Goal: Information Seeking & Learning: Learn about a topic

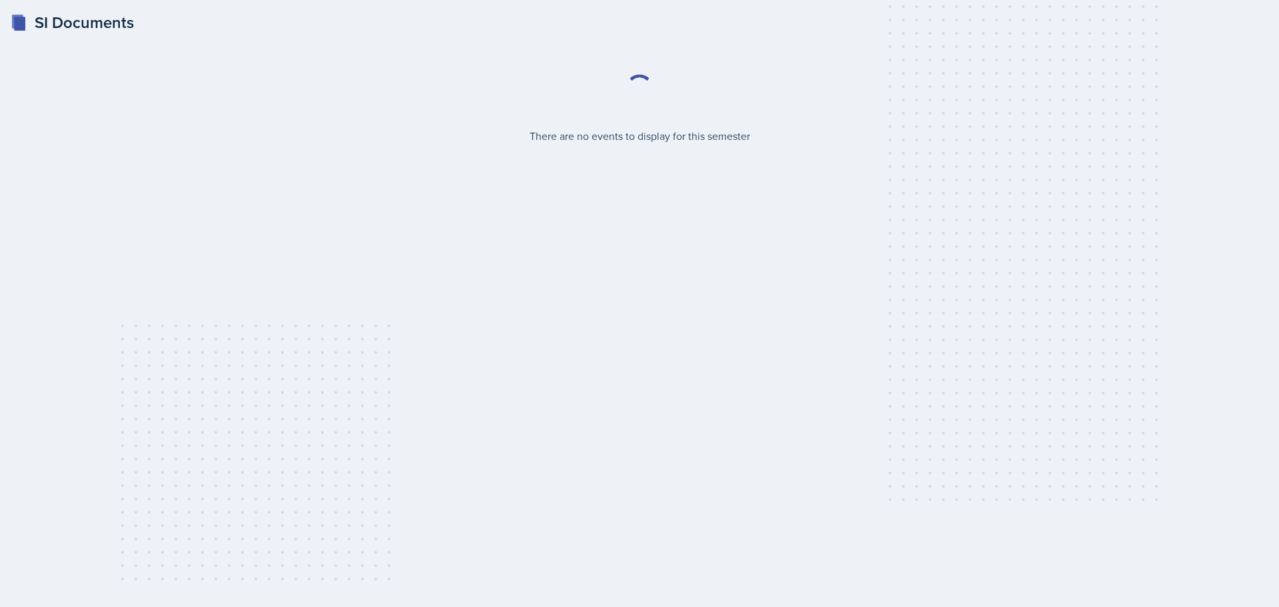
select select "2bed604d-1099-4043-b1bc-2365e8740244"
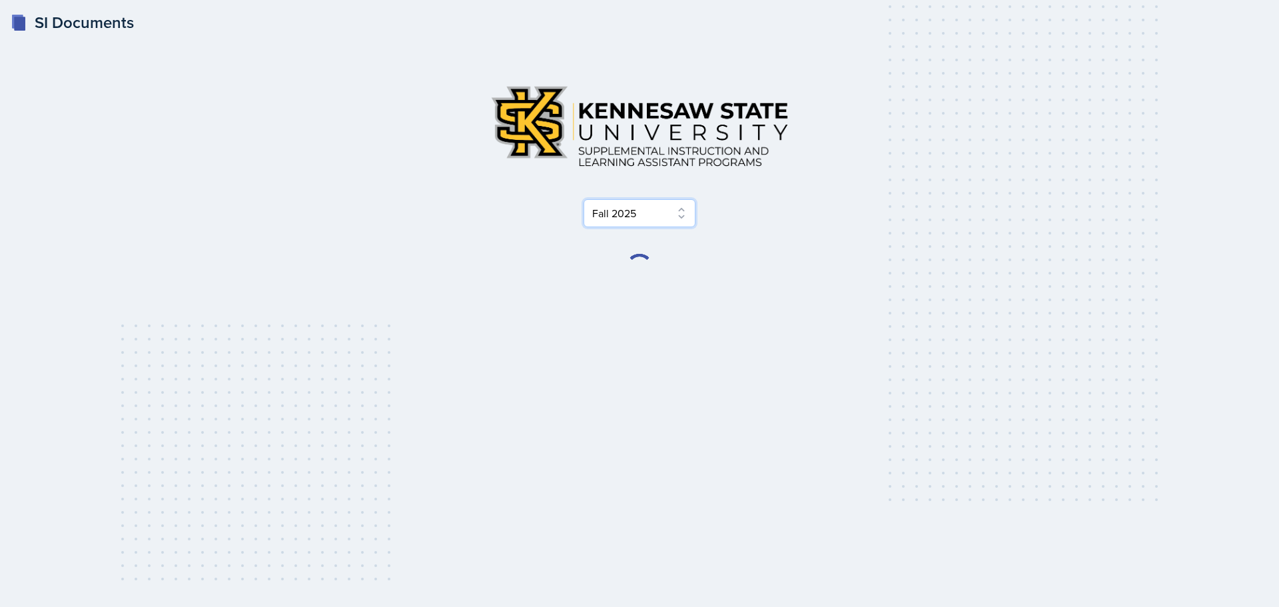
click at [628, 219] on select "Select Semester Fall 2025 Summer 2025 Spring 2025 Fall 2024 Summer 2024 Spring …" at bounding box center [640, 213] width 112 height 28
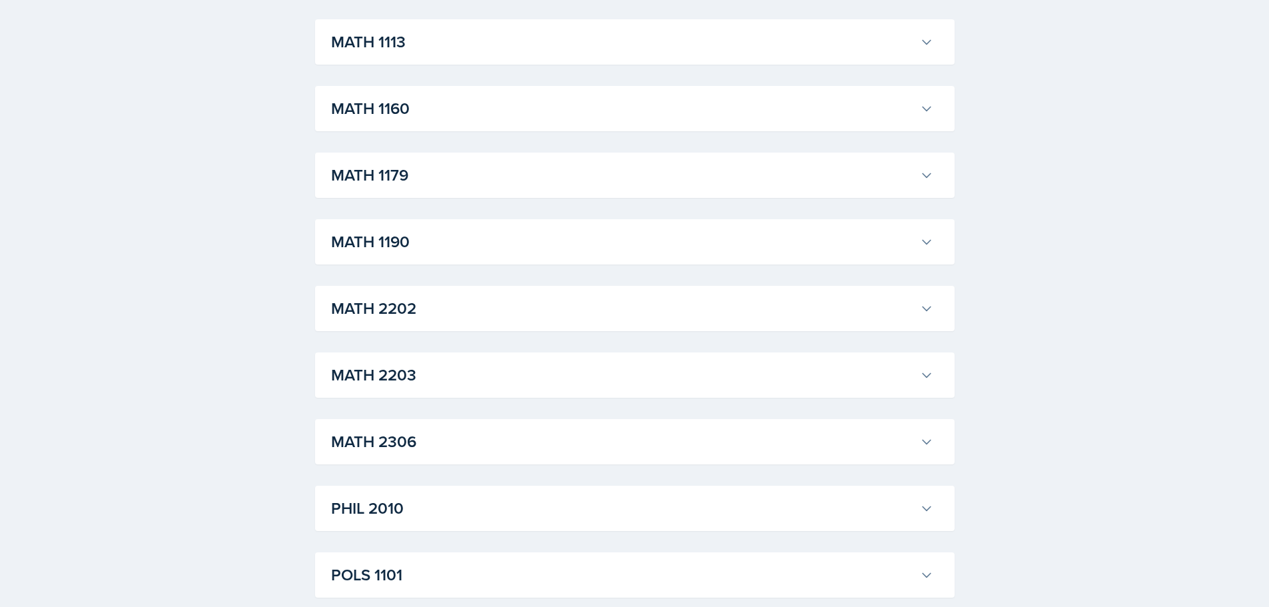
scroll to position [1333, 0]
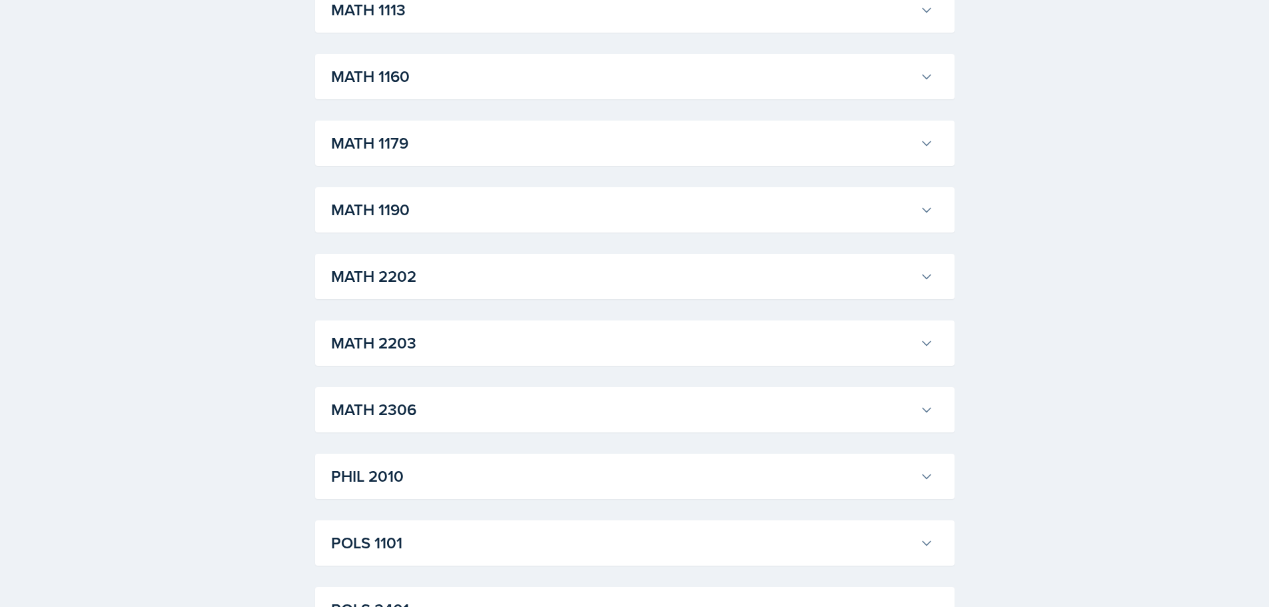
click at [383, 413] on h3 "MATH 2306" at bounding box center [623, 410] width 584 height 24
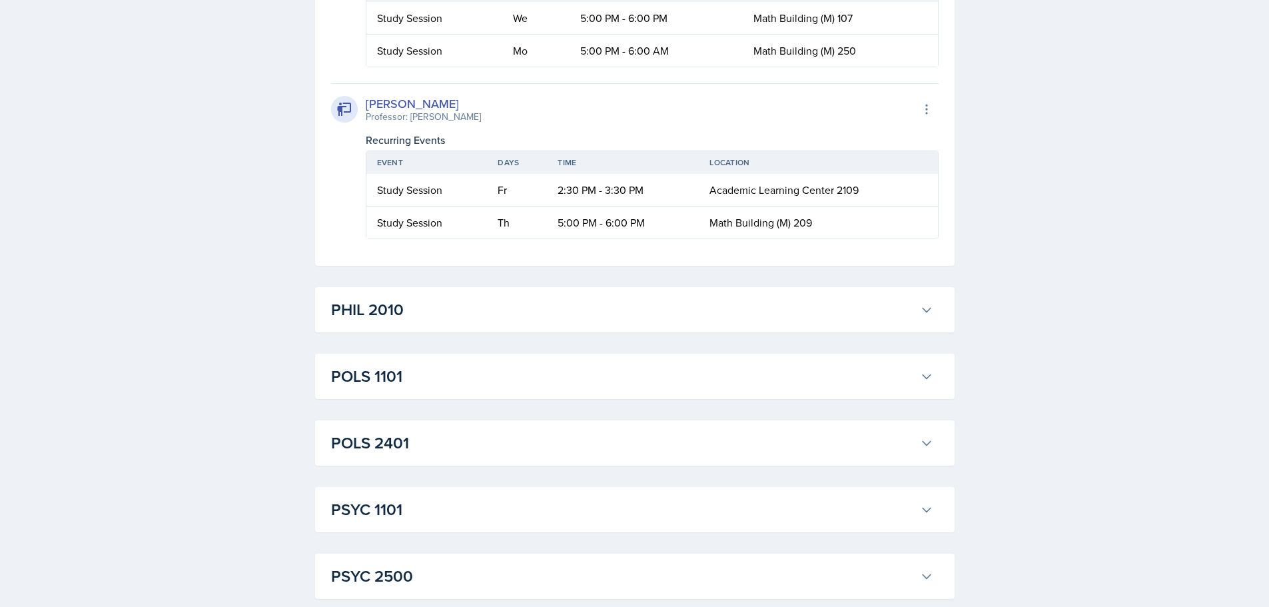
scroll to position [1866, 0]
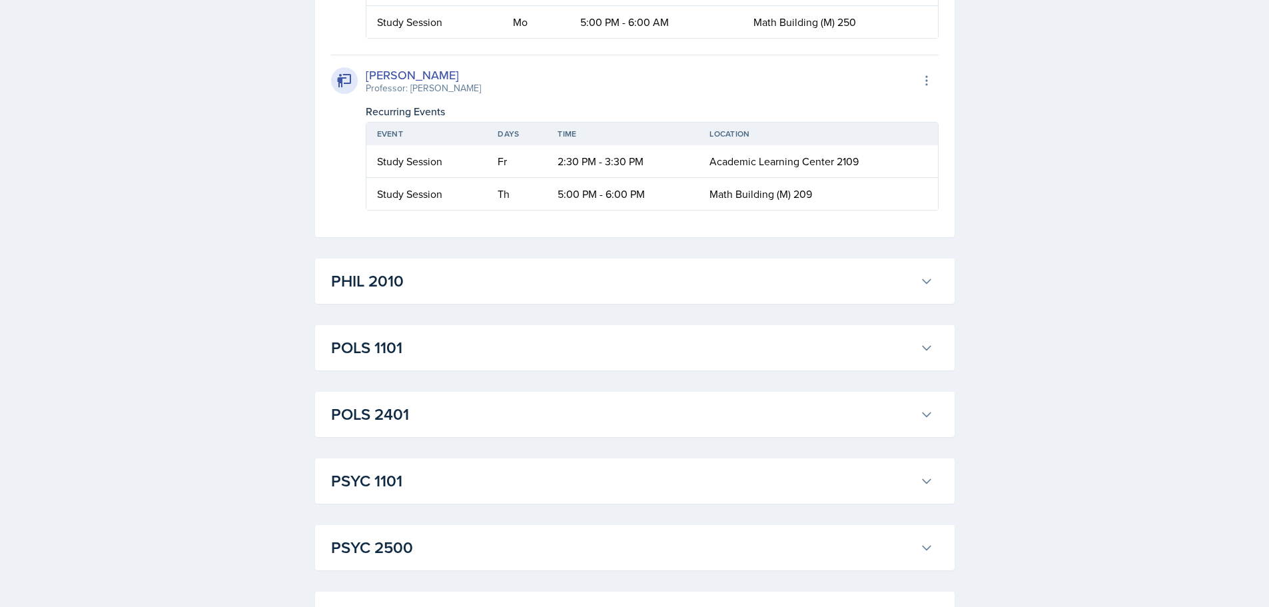
click at [526, 291] on h3 "PHIL 2010" at bounding box center [623, 281] width 584 height 24
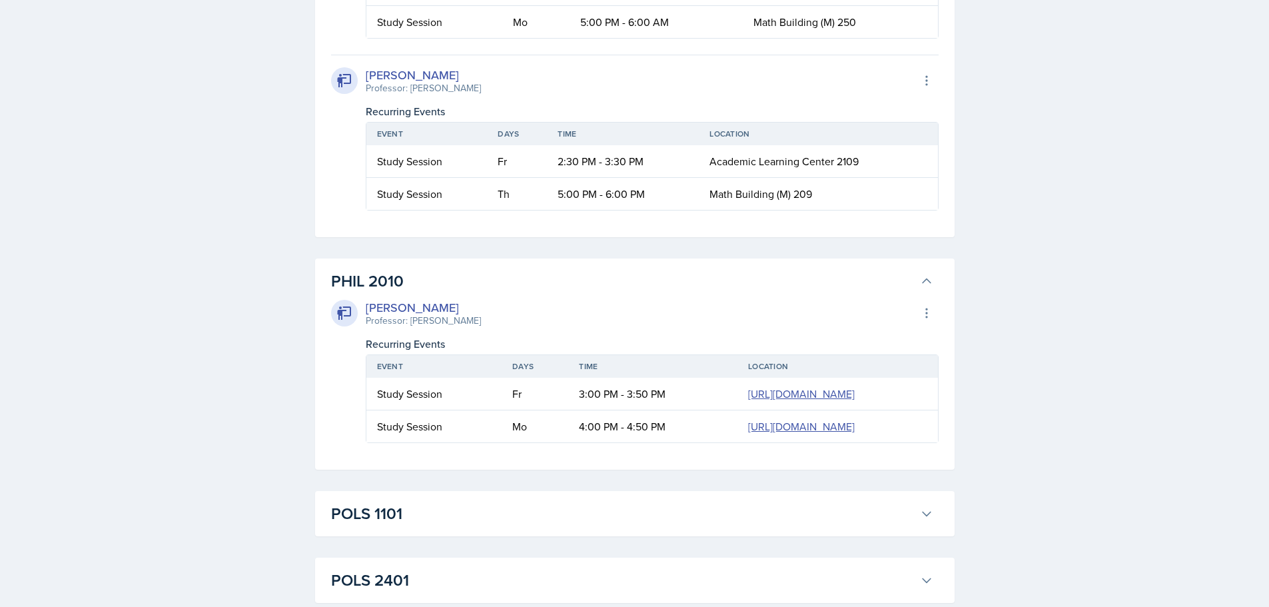
click at [518, 284] on h3 "PHIL 2010" at bounding box center [623, 281] width 584 height 24
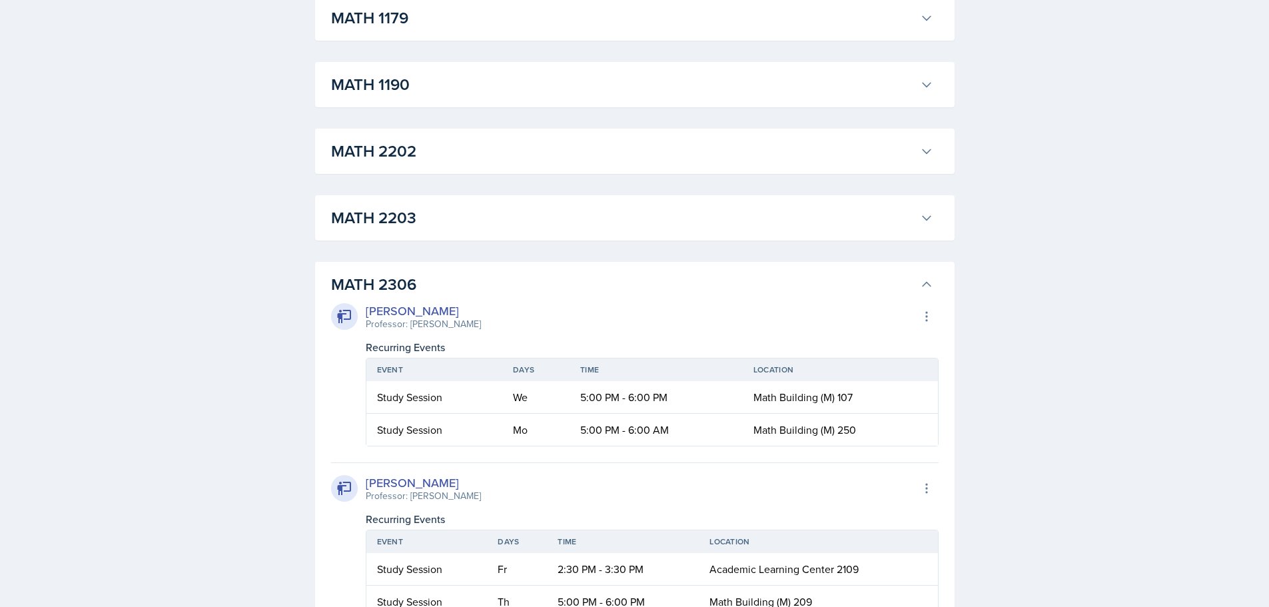
scroll to position [1448, 0]
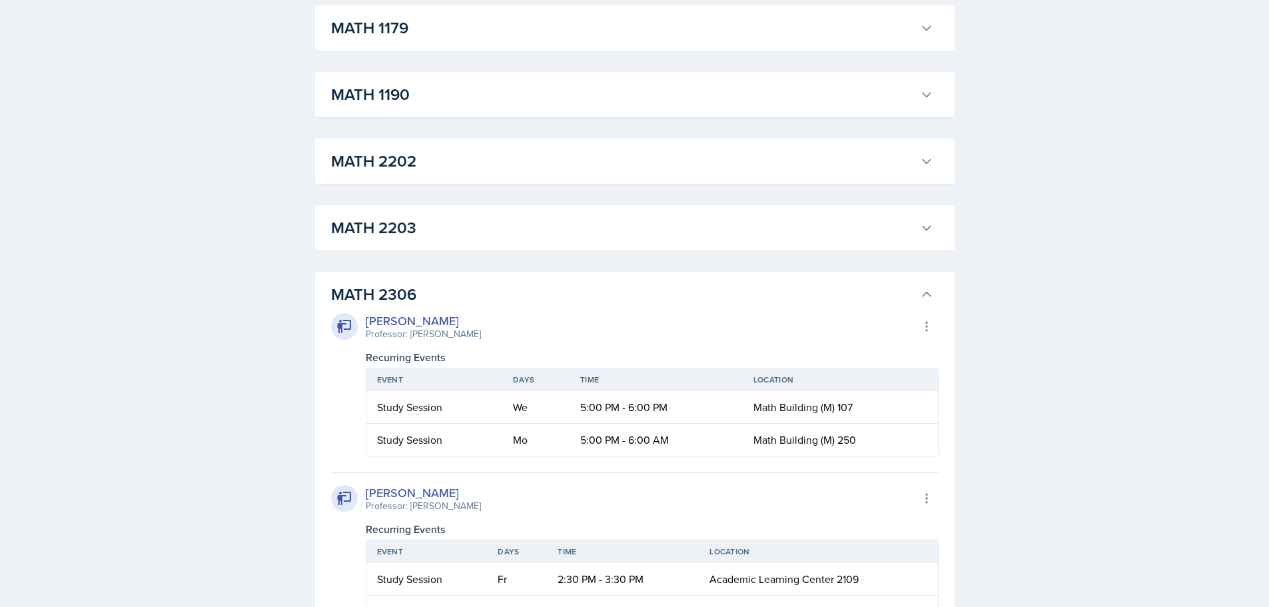
click at [407, 316] on div "[PERSON_NAME]" at bounding box center [423, 321] width 115 height 18
click at [411, 321] on div "[PERSON_NAME]" at bounding box center [423, 321] width 115 height 18
click at [426, 341] on div "Professor: [PERSON_NAME]" at bounding box center [423, 334] width 115 height 14
drag, startPoint x: 459, startPoint y: 418, endPoint x: 856, endPoint y: 407, distance: 396.6
click at [856, 407] on tr "Study Session We 5:00 PM - 6:00 PM Math Building (M) 107" at bounding box center [652, 407] width 572 height 33
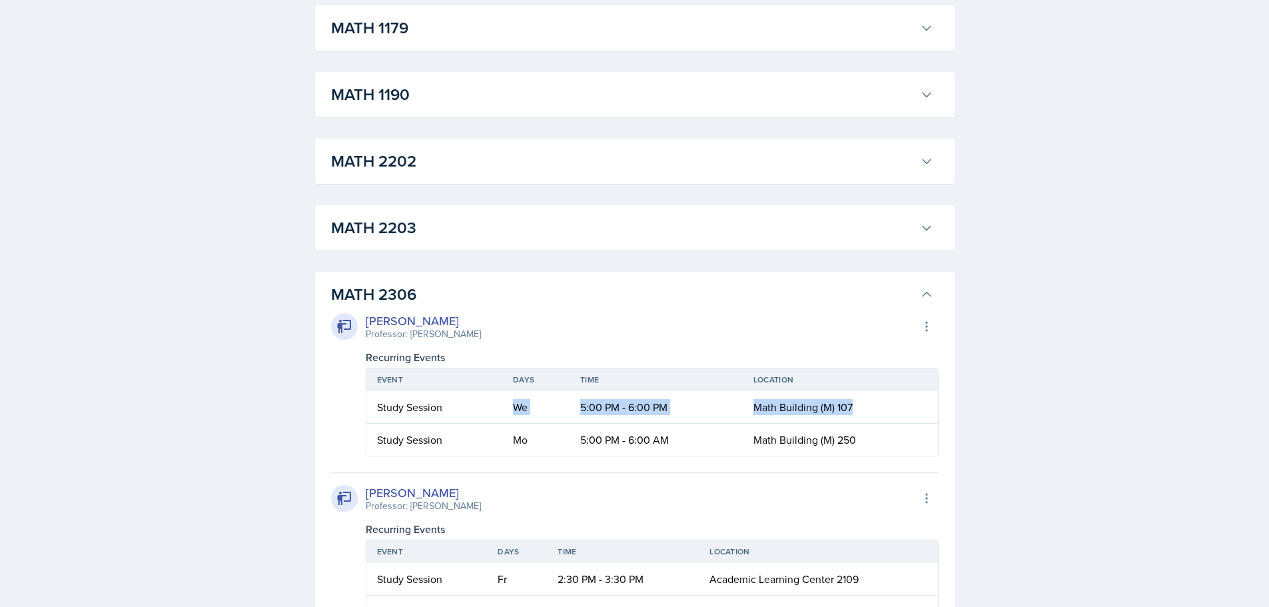
click at [856, 407] on td "Math Building (M) 107" at bounding box center [840, 407] width 195 height 33
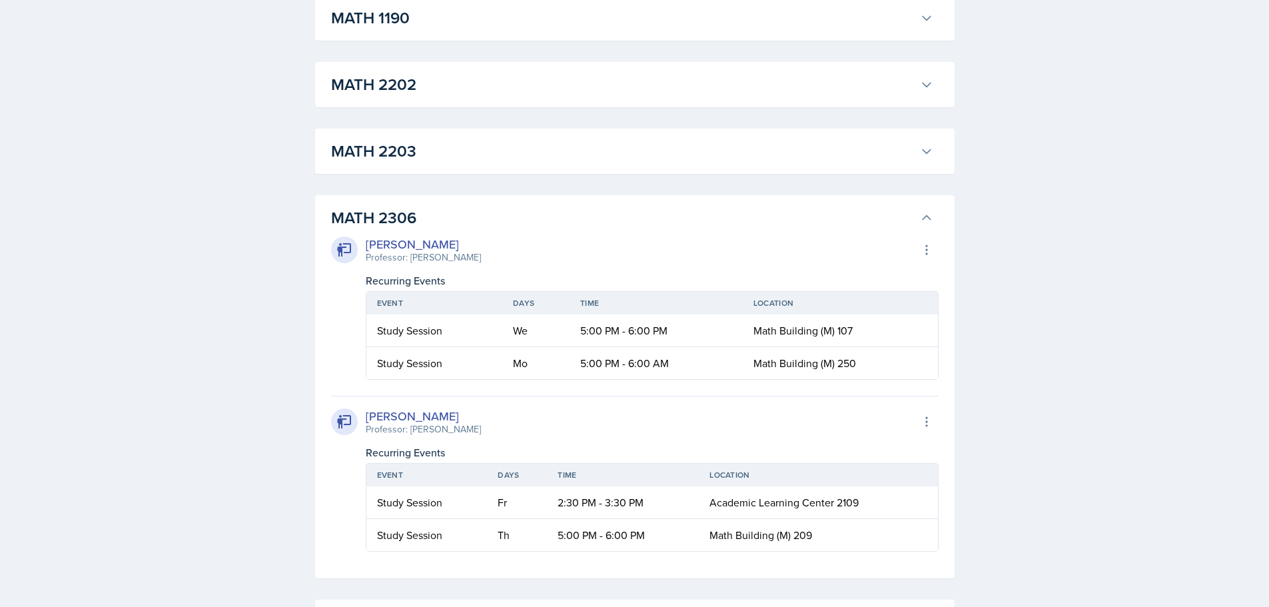
scroll to position [1648, 0]
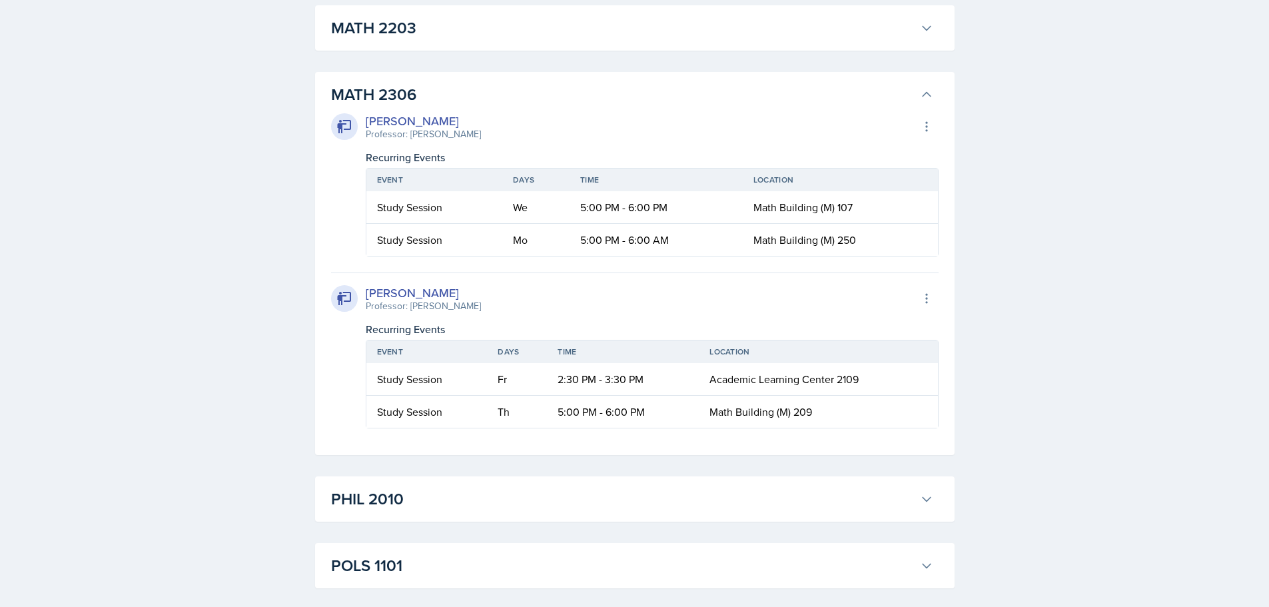
click at [688, 506] on h3 "PHIL 2010" at bounding box center [623, 499] width 584 height 24
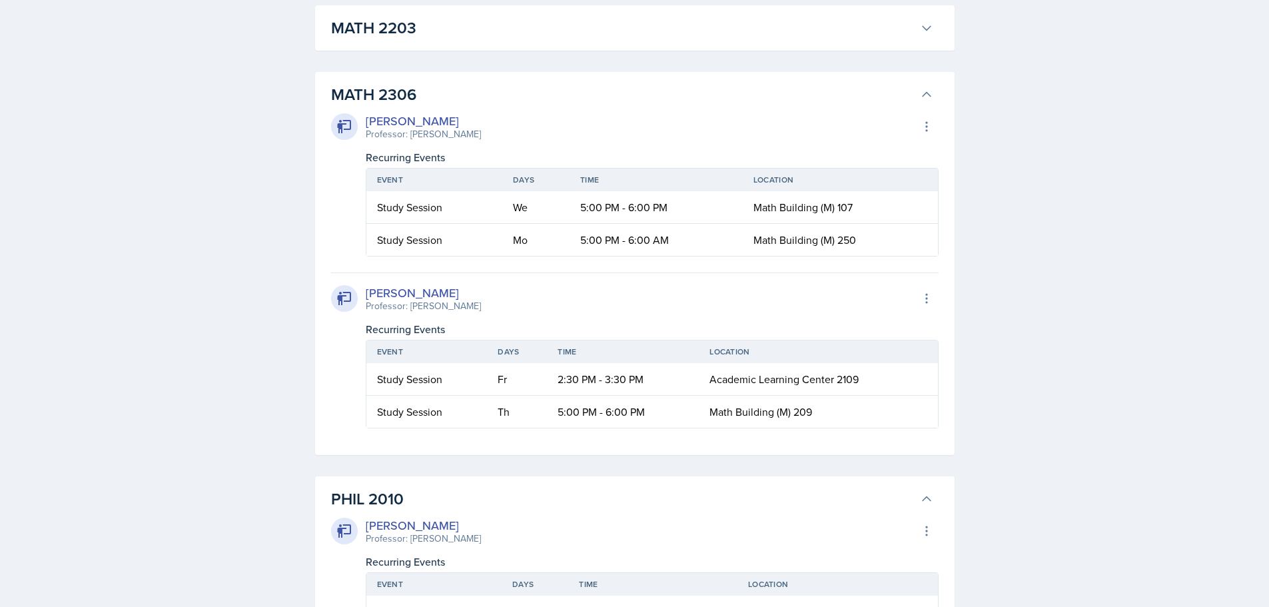
click at [686, 490] on h3 "PHIL 2010" at bounding box center [623, 499] width 584 height 24
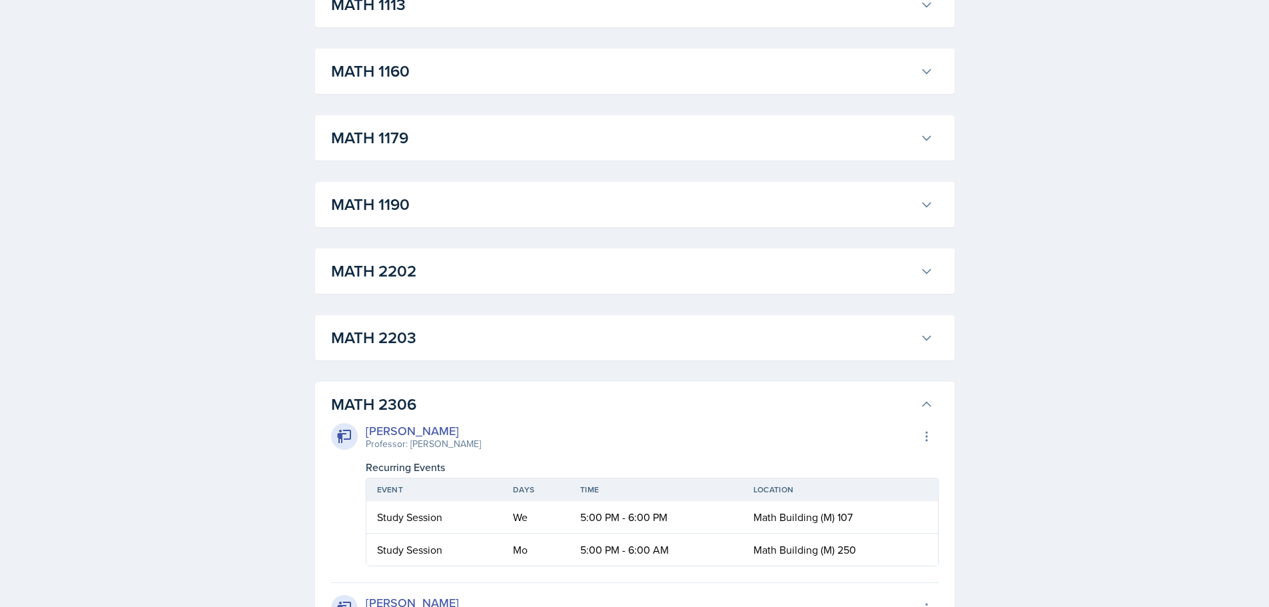
scroll to position [1315, 0]
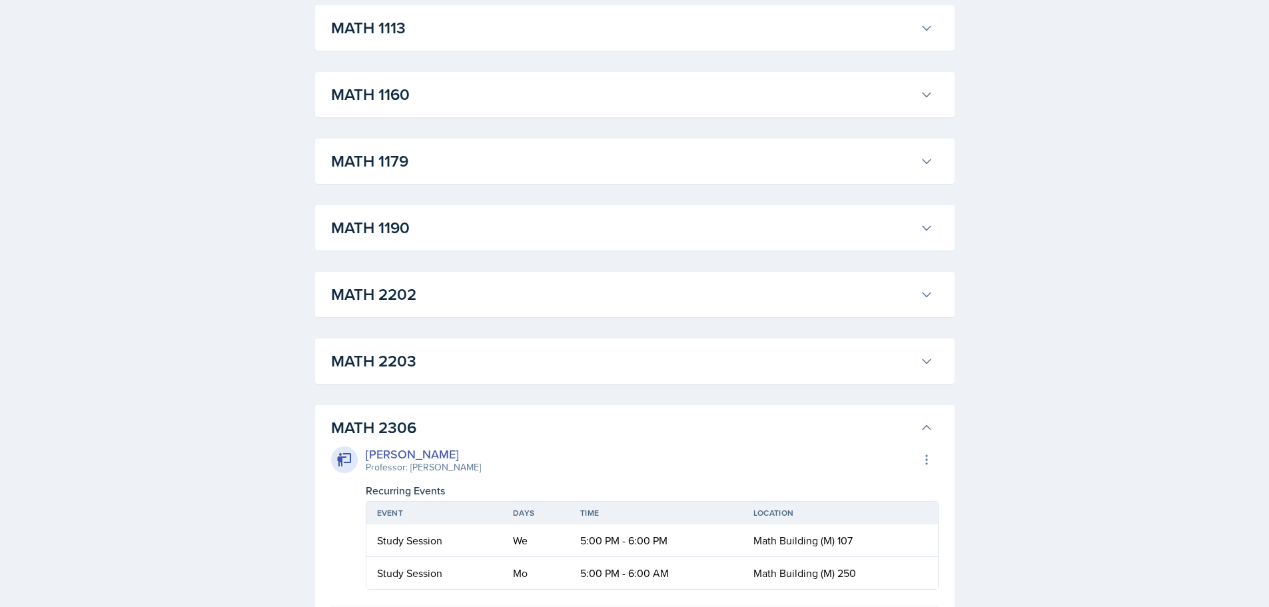
click at [536, 342] on div "MATH 2203 [PERSON_NAME] Professor: [PERSON_NAME] Export to Google Calendar Recu…" at bounding box center [635, 361] width 640 height 45
click at [533, 353] on h3 "MATH 2203" at bounding box center [623, 361] width 584 height 24
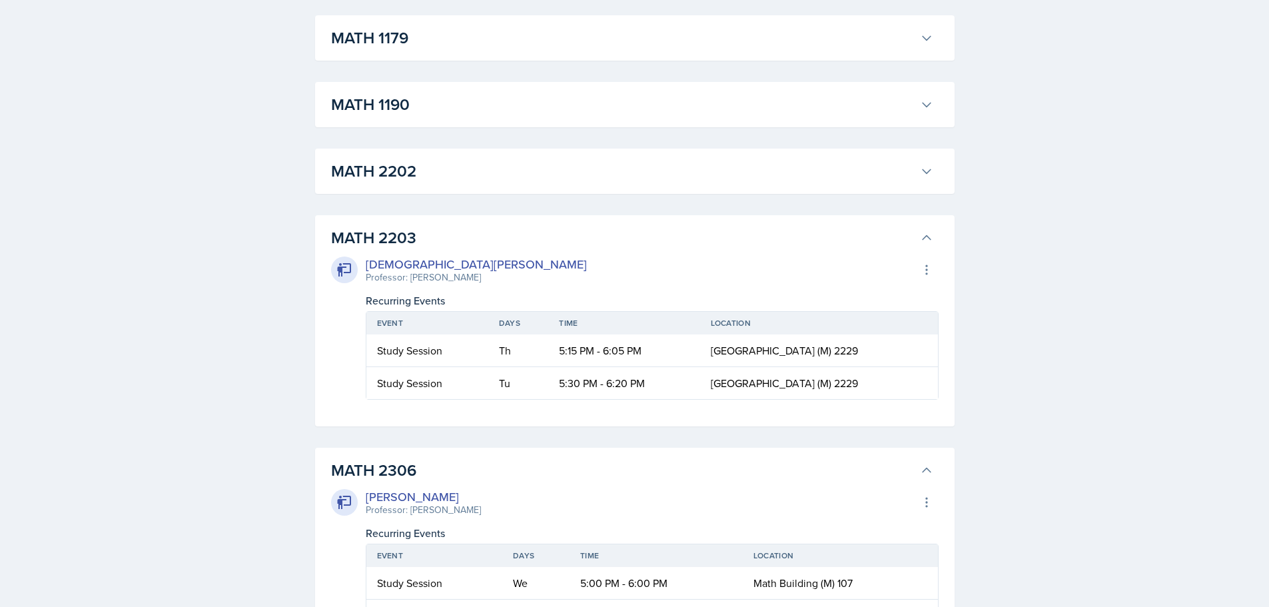
scroll to position [1448, 0]
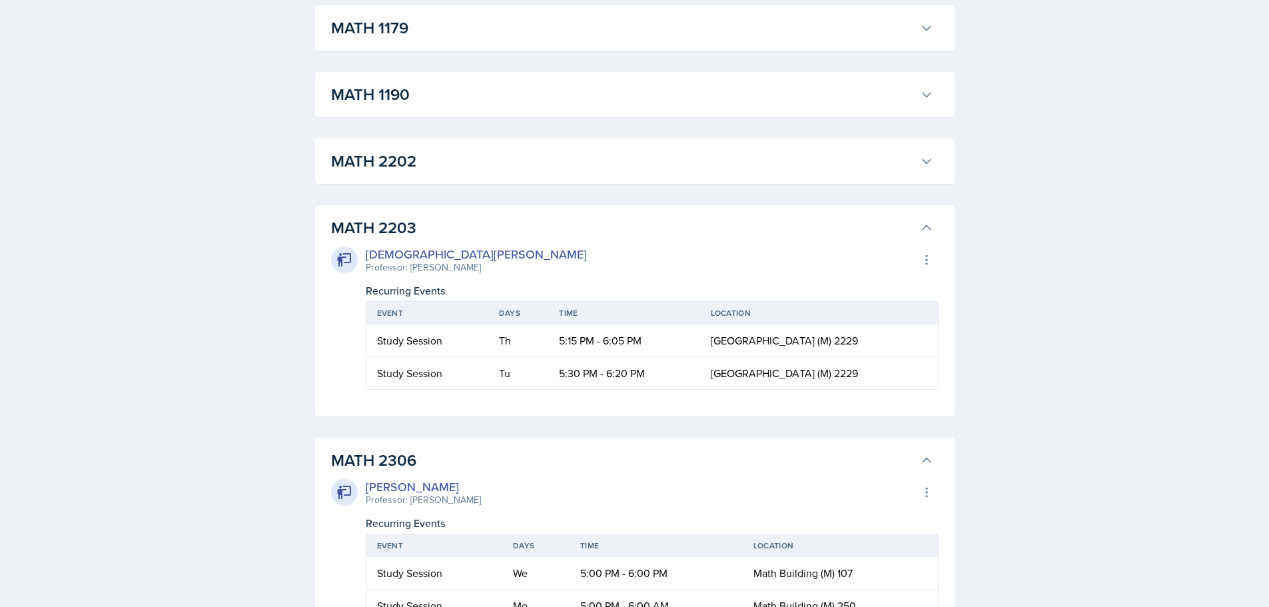
click at [580, 217] on h3 "MATH 2203" at bounding box center [623, 228] width 584 height 24
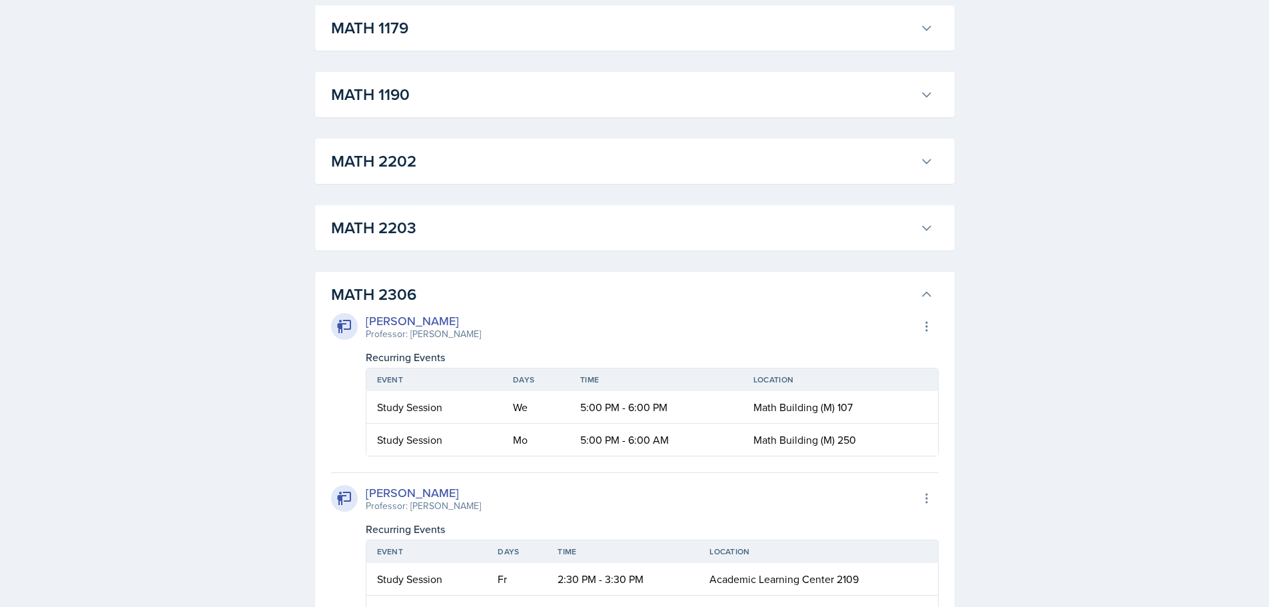
click at [583, 173] on h3 "MATH 2202" at bounding box center [623, 161] width 584 height 24
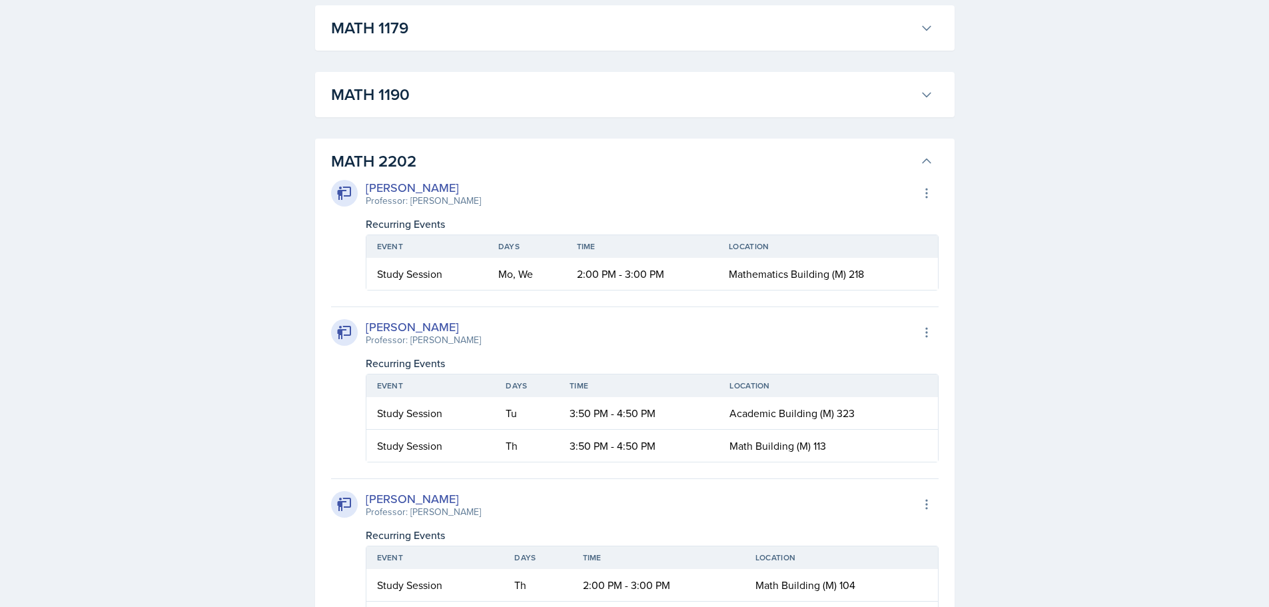
click at [589, 168] on h3 "MATH 2202" at bounding box center [623, 161] width 584 height 24
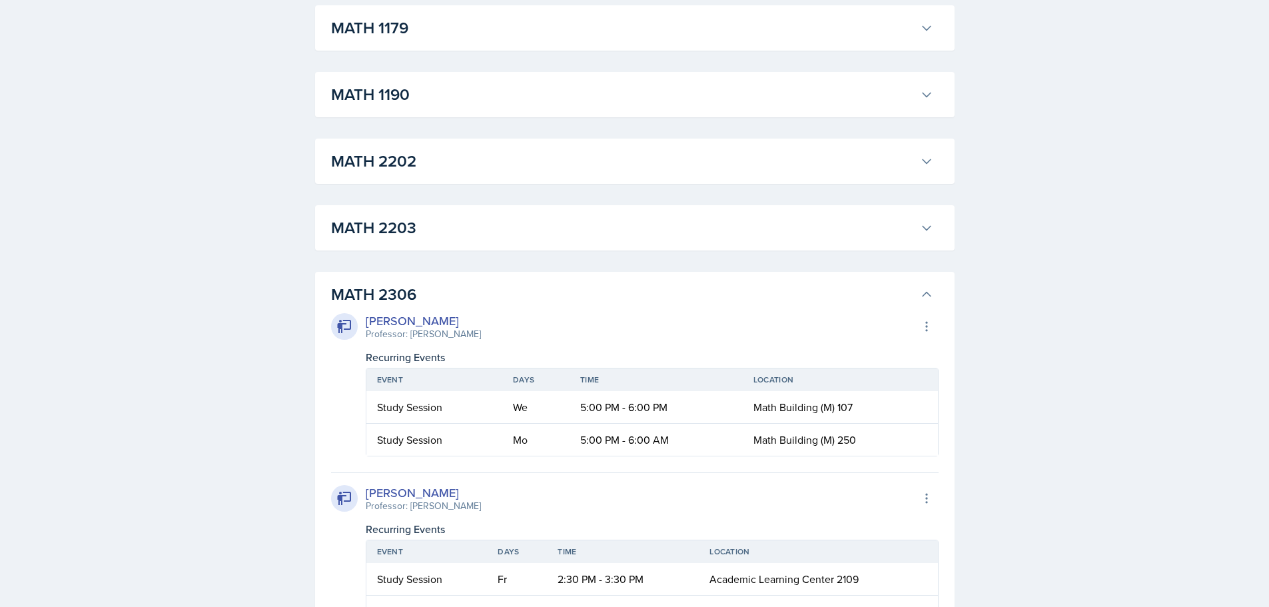
click at [623, 95] on h3 "MATH 1190" at bounding box center [623, 95] width 584 height 24
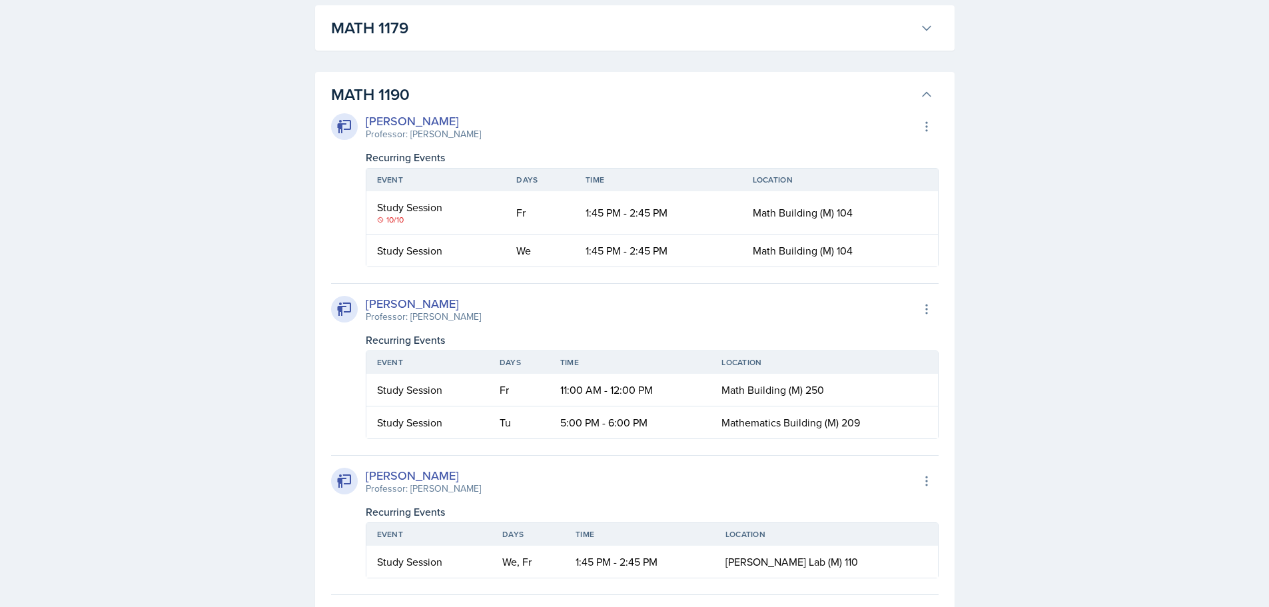
click at [618, 85] on h3 "MATH 1190" at bounding box center [623, 95] width 584 height 24
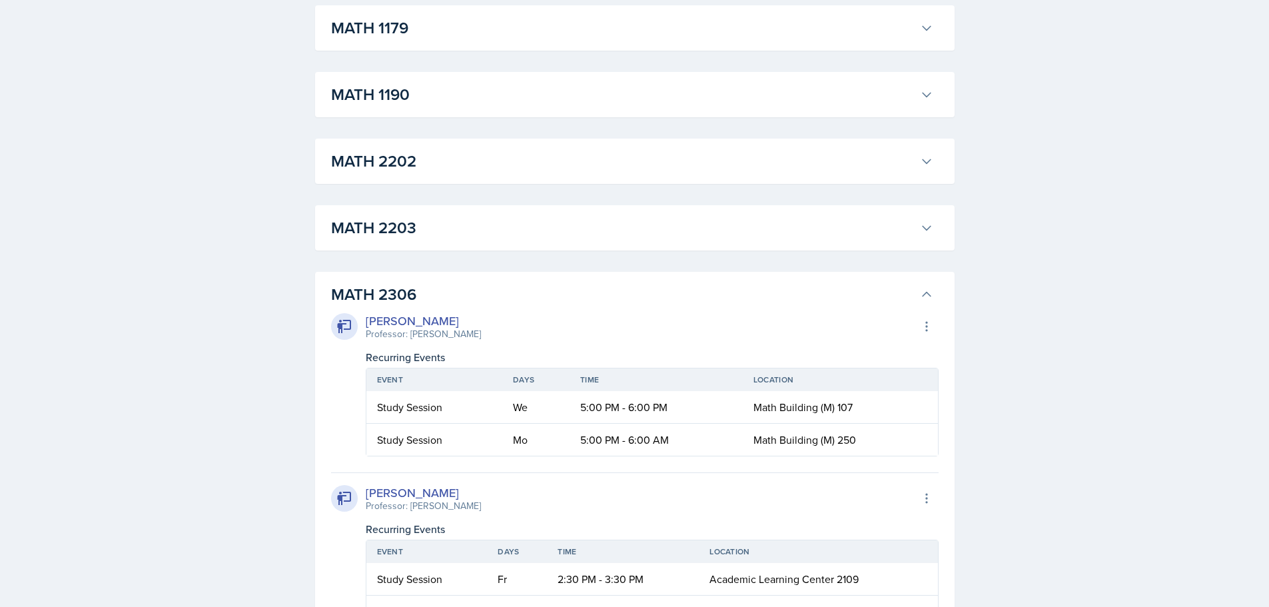
click at [594, 154] on h3 "MATH 2202" at bounding box center [623, 161] width 584 height 24
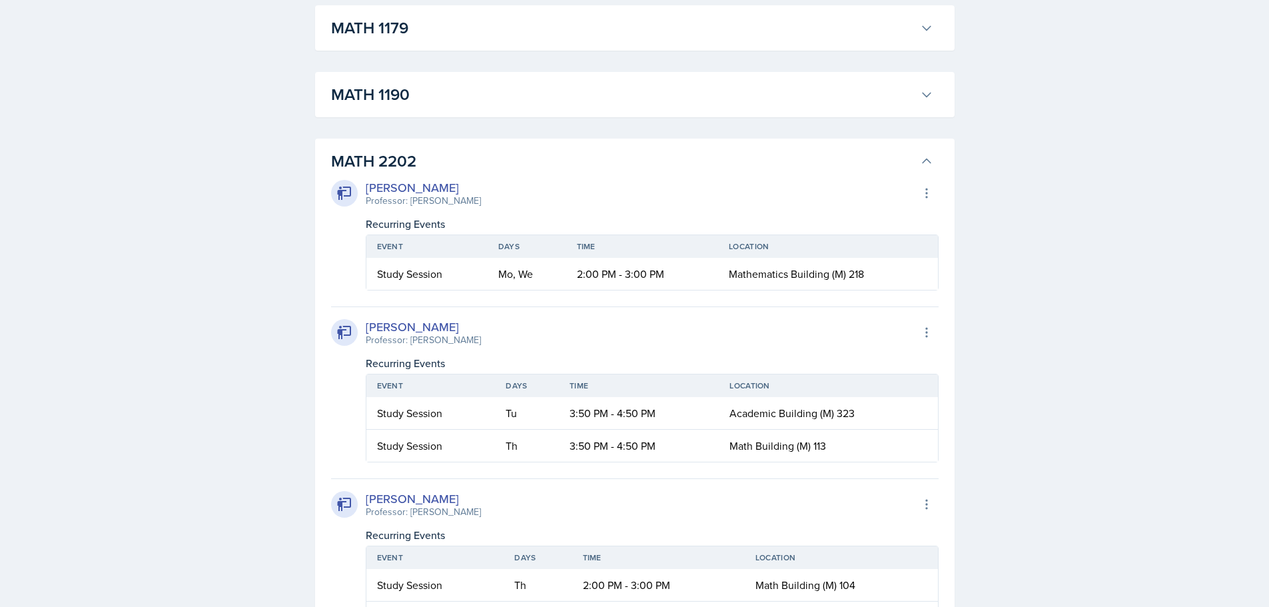
drag, startPoint x: 584, startPoint y: 163, endPoint x: 583, endPoint y: 129, distance: 34.7
click at [584, 161] on h3 "MATH 2202" at bounding box center [623, 161] width 584 height 24
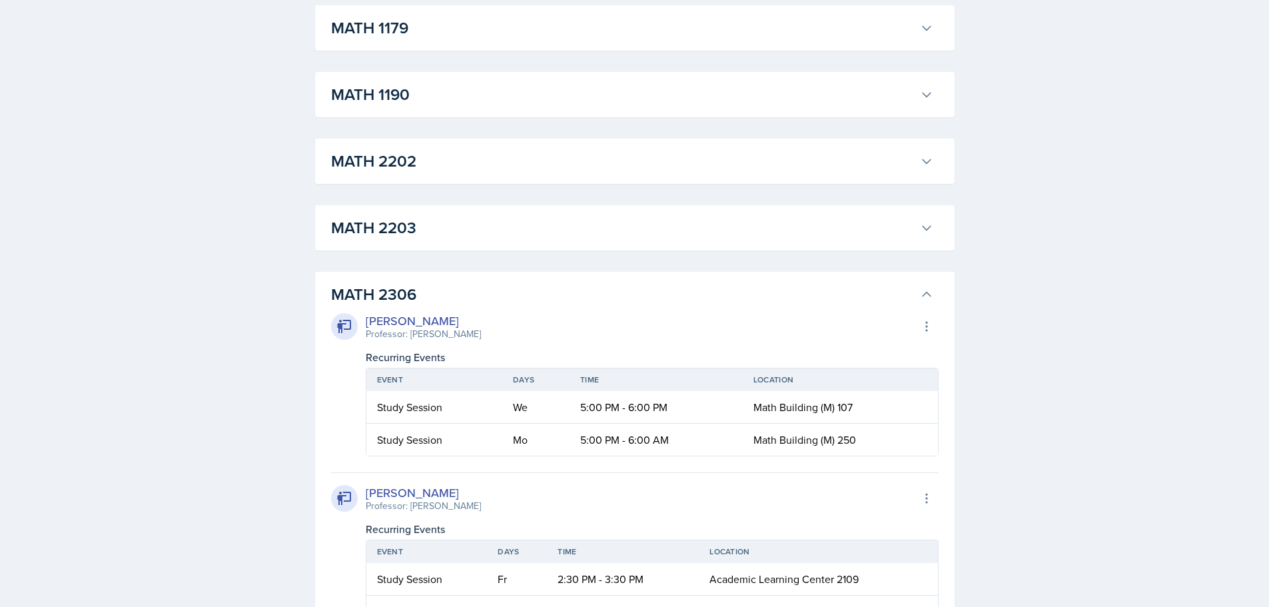
click at [576, 102] on h3 "MATH 1190" at bounding box center [623, 95] width 584 height 24
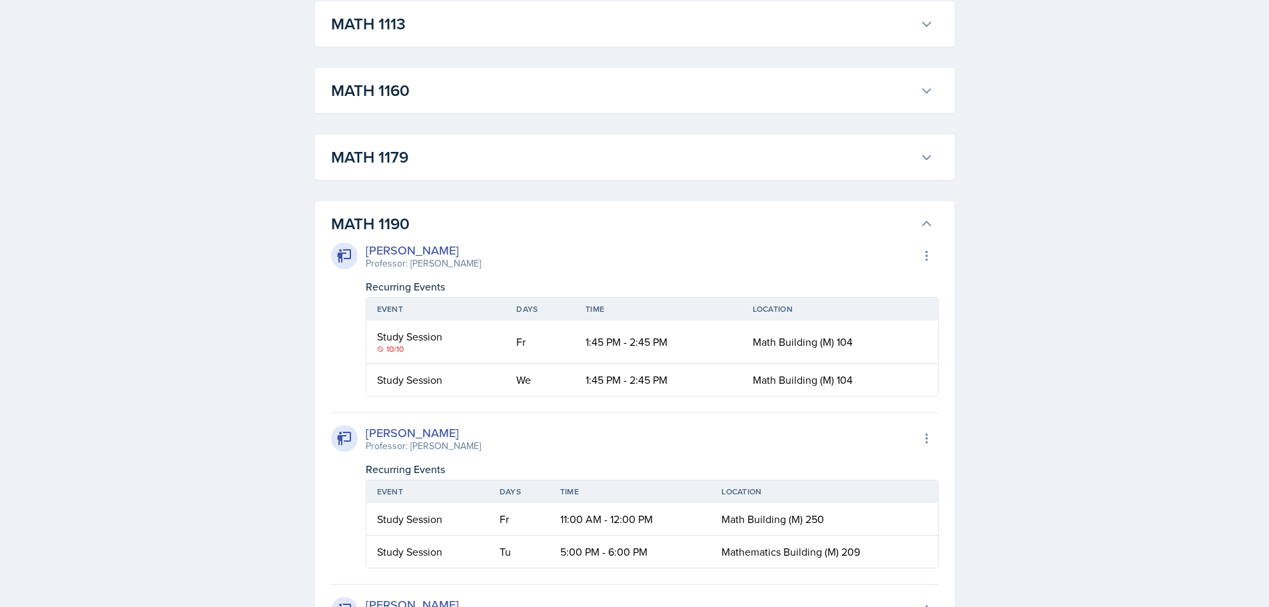
scroll to position [1315, 0]
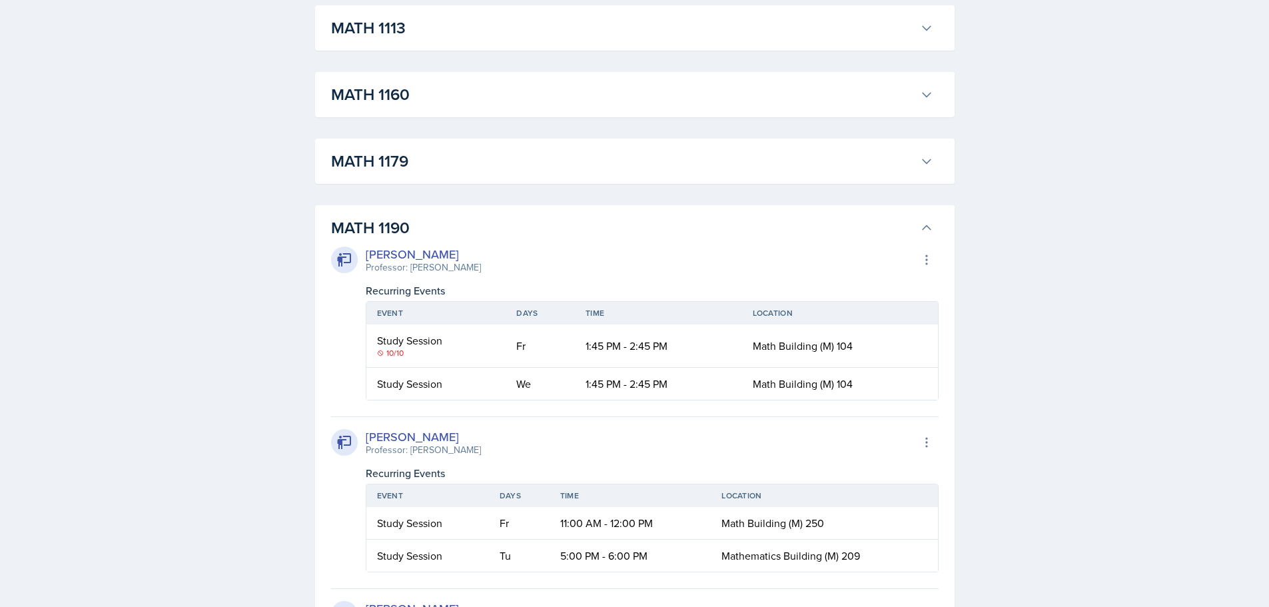
click at [528, 169] on h3 "MATH 1179" at bounding box center [623, 161] width 584 height 24
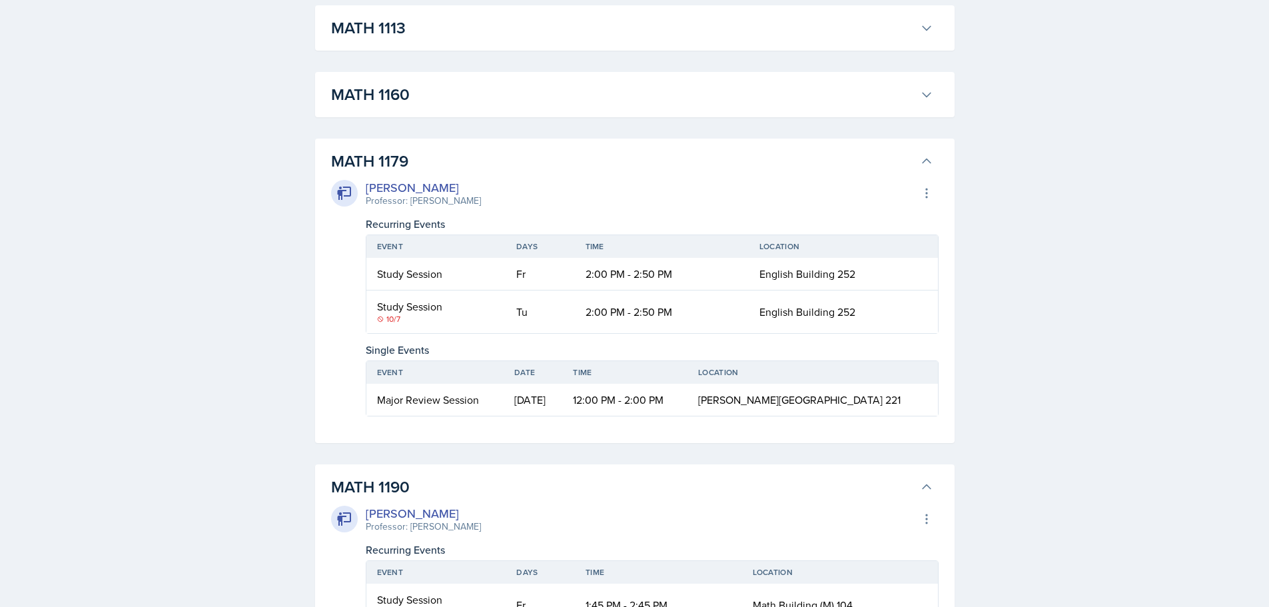
click at [526, 158] on h3 "MATH 1179" at bounding box center [623, 161] width 584 height 24
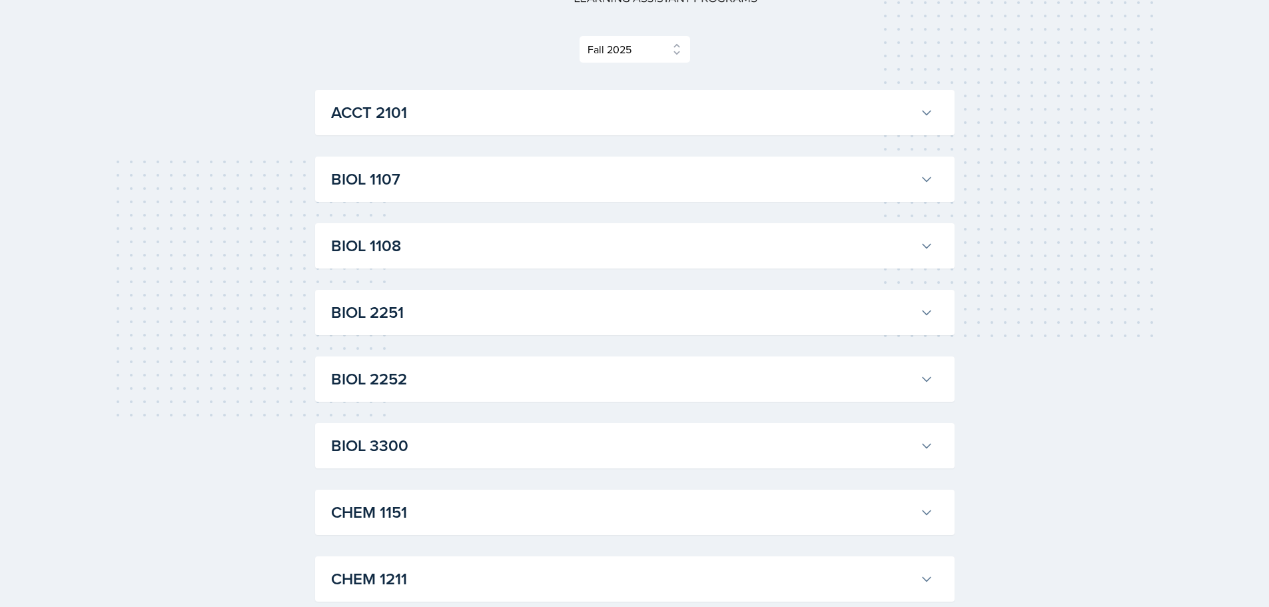
scroll to position [0, 0]
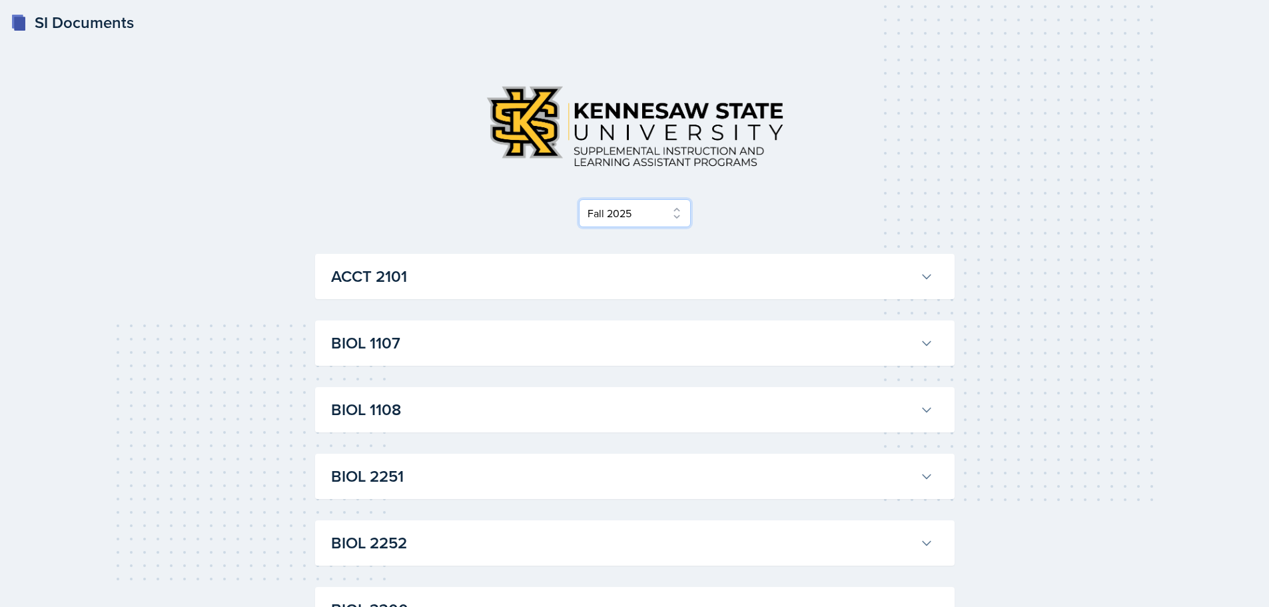
click at [637, 213] on select "Select Semester Fall 2025 Summer 2025 Spring 2025 Fall 2024 Summer 2024 Spring …" at bounding box center [635, 213] width 112 height 28
